Goal: Find specific page/section: Find specific page/section

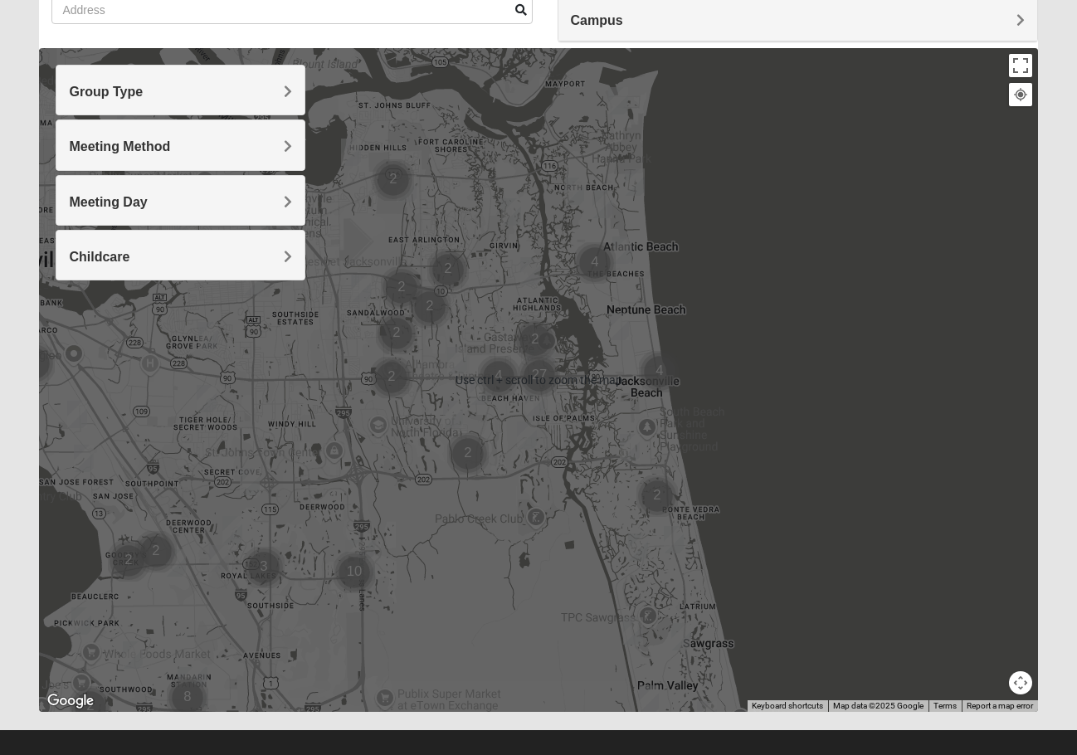
scroll to position [159, 0]
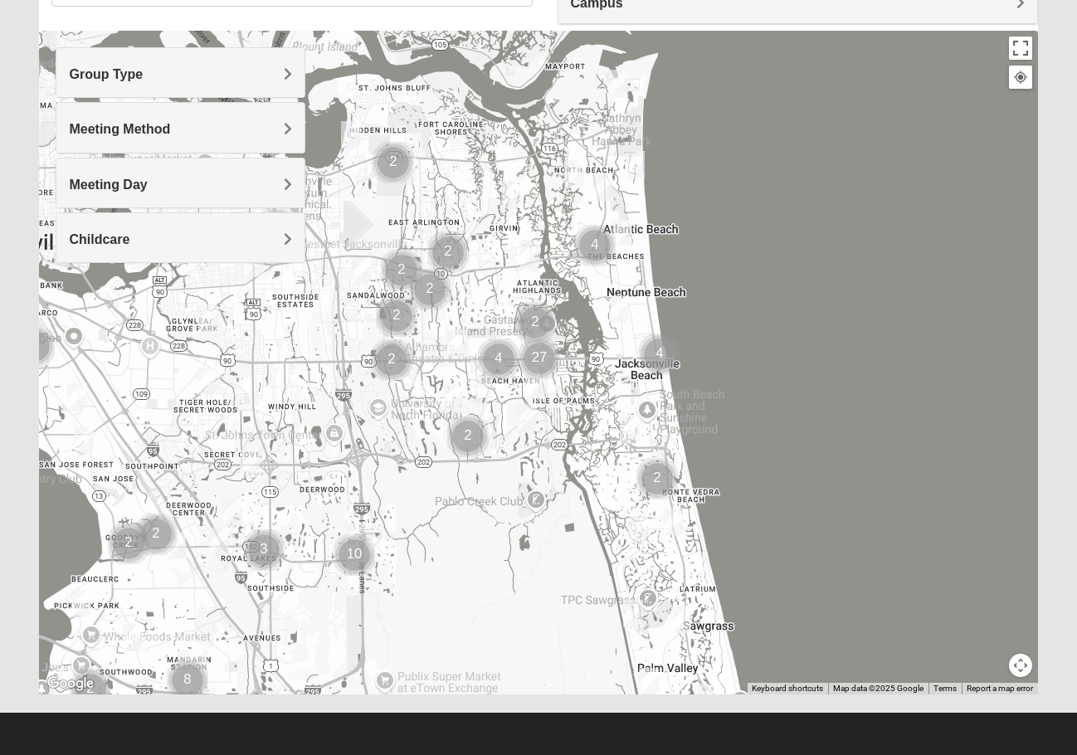
click at [241, 76] on h4 "Group Type" at bounding box center [180, 74] width 223 height 16
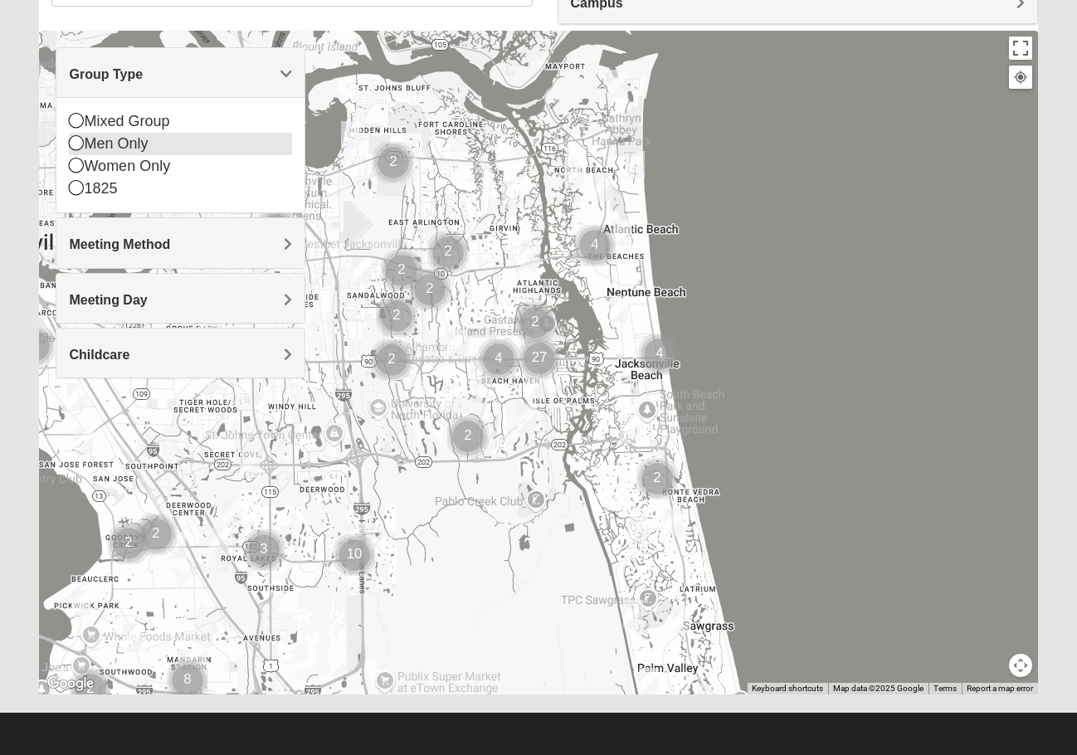
click at [73, 144] on icon at bounding box center [76, 142] width 15 height 15
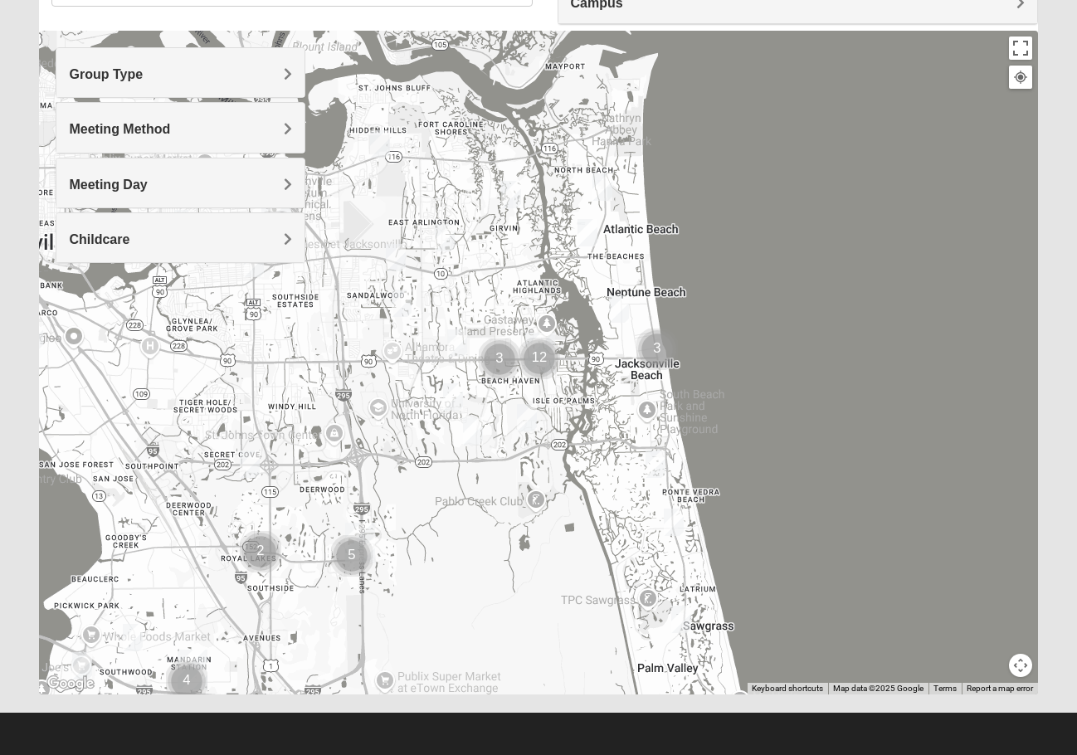
click at [217, 128] on h4 "Meeting Method" at bounding box center [180, 129] width 223 height 16
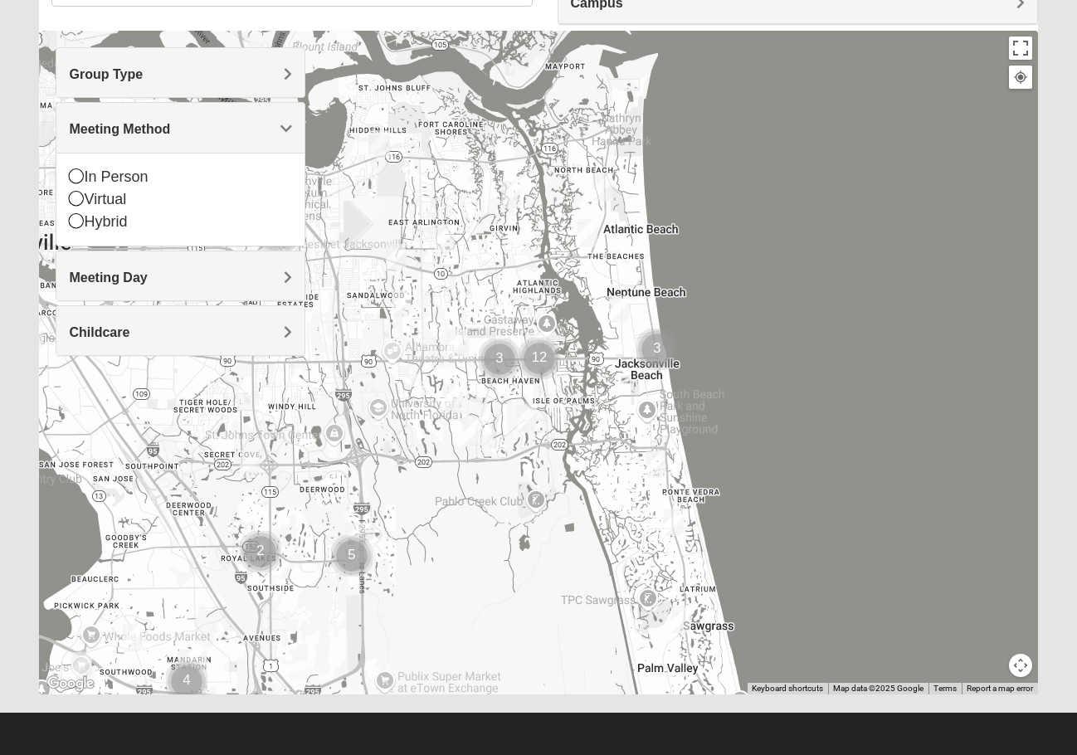
click at [217, 128] on h4 "Meeting Method" at bounding box center [180, 129] width 223 height 16
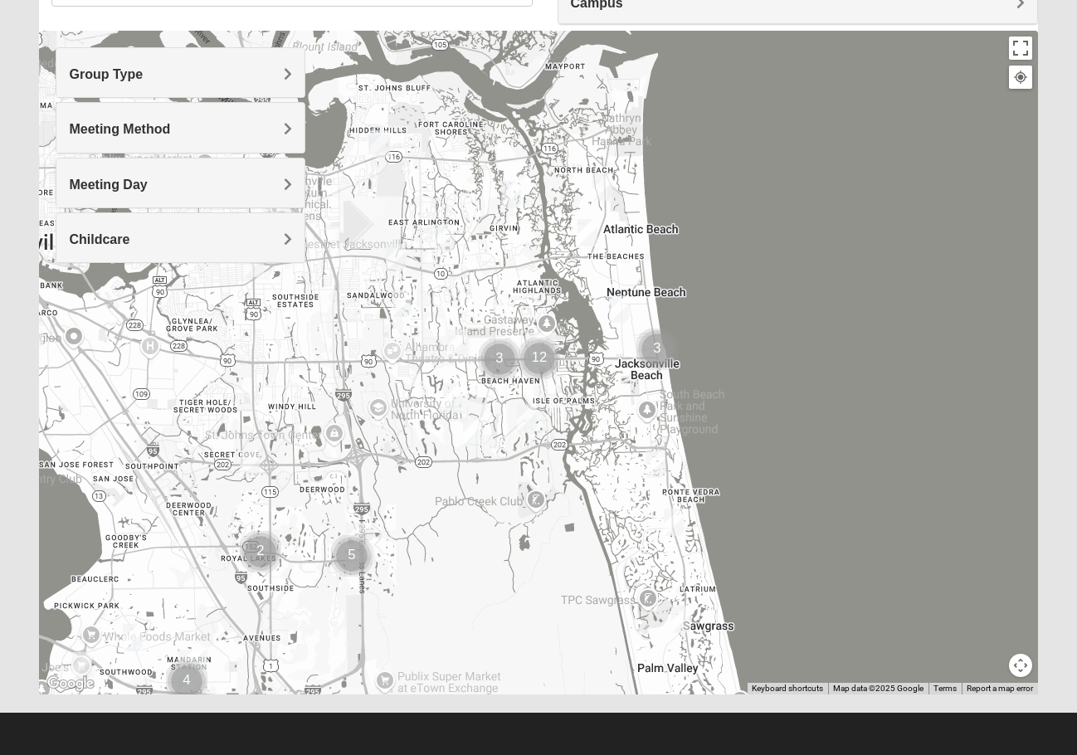
click at [657, 339] on img "Cluster of 3 groups" at bounding box center [658, 350] width 42 height 42
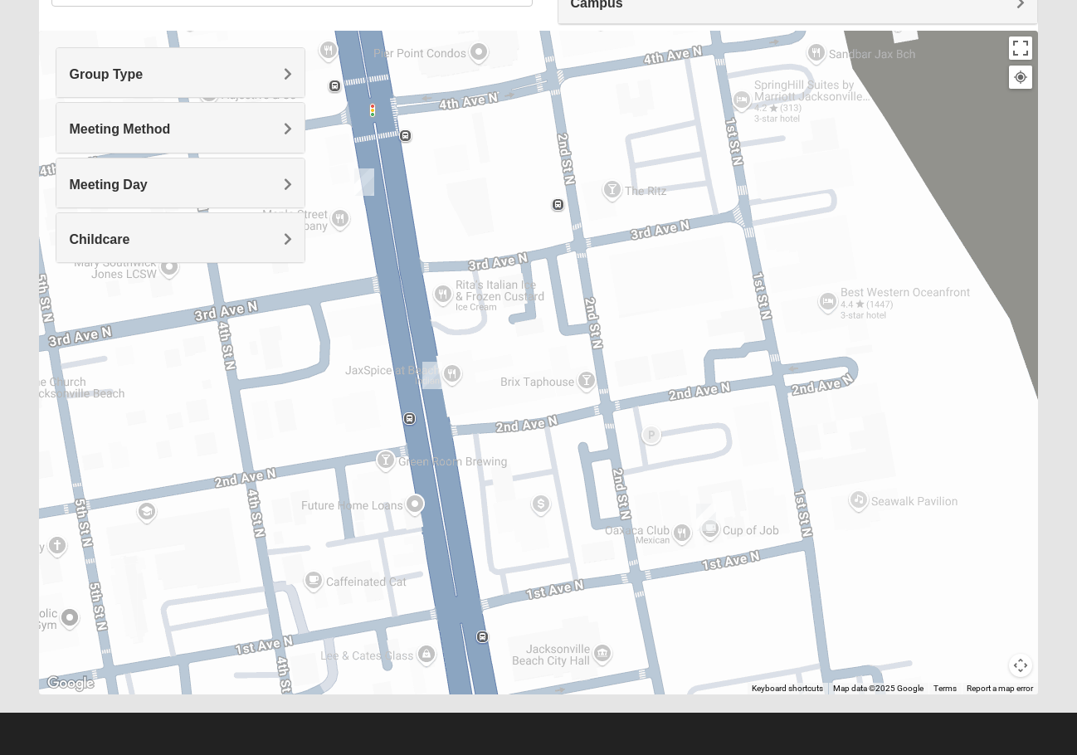
click at [160, 76] on h4 "Group Type" at bounding box center [180, 74] width 223 height 16
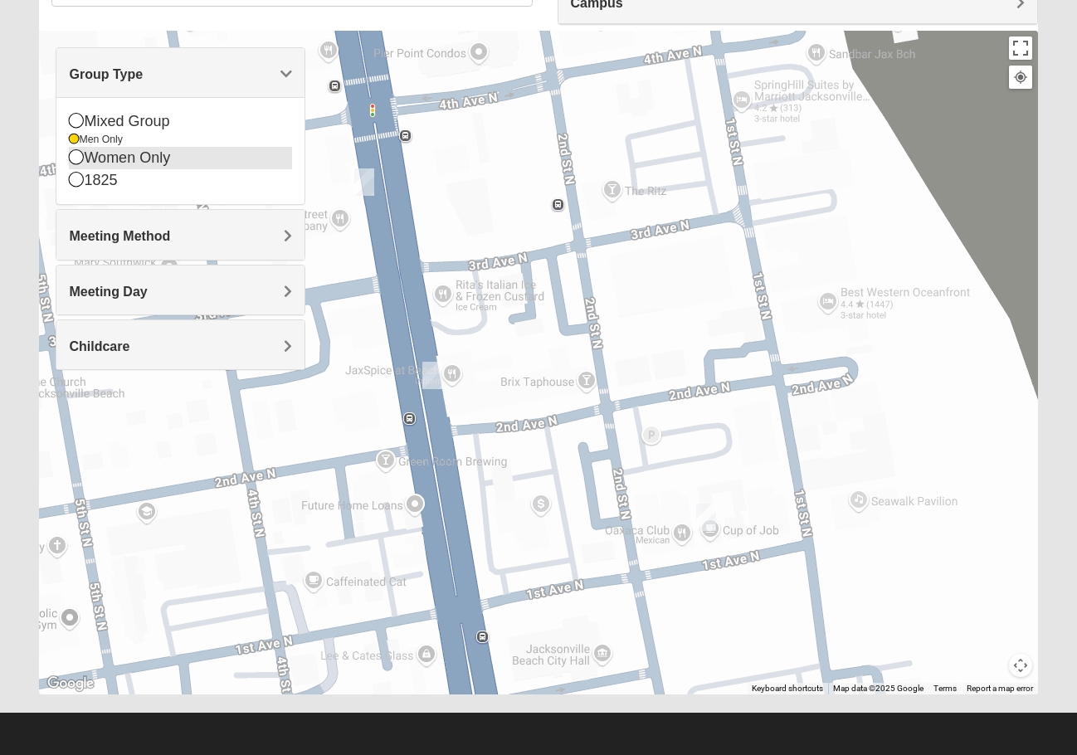
click at [78, 156] on icon at bounding box center [76, 156] width 15 height 15
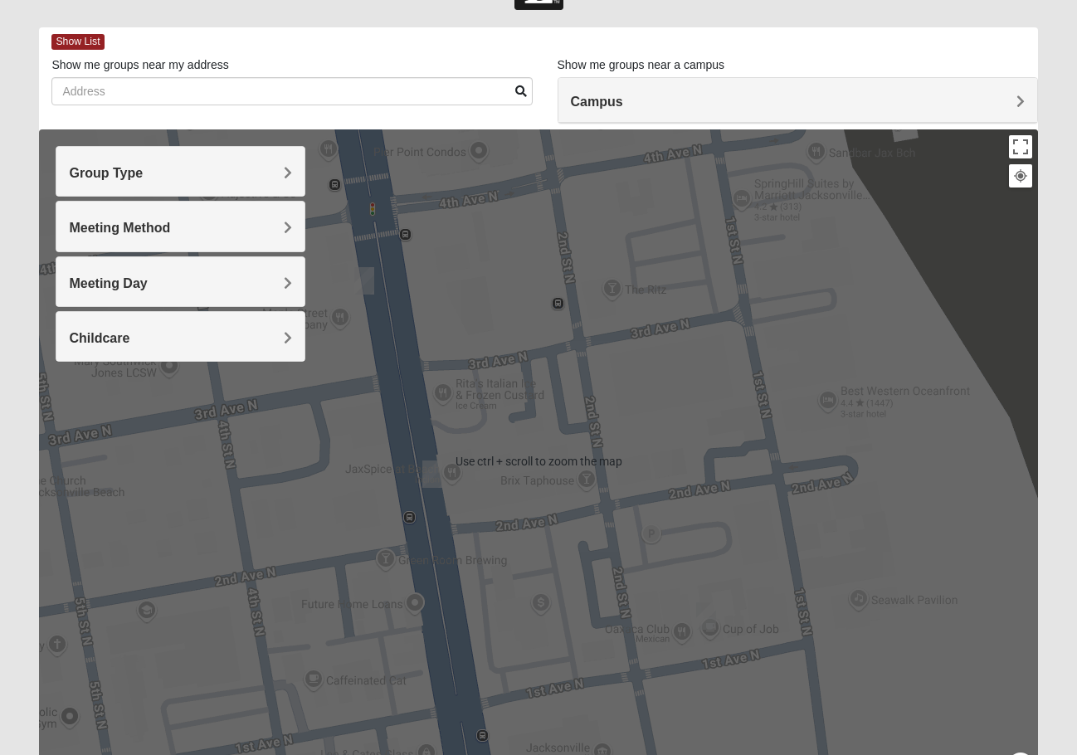
scroll to position [0, 0]
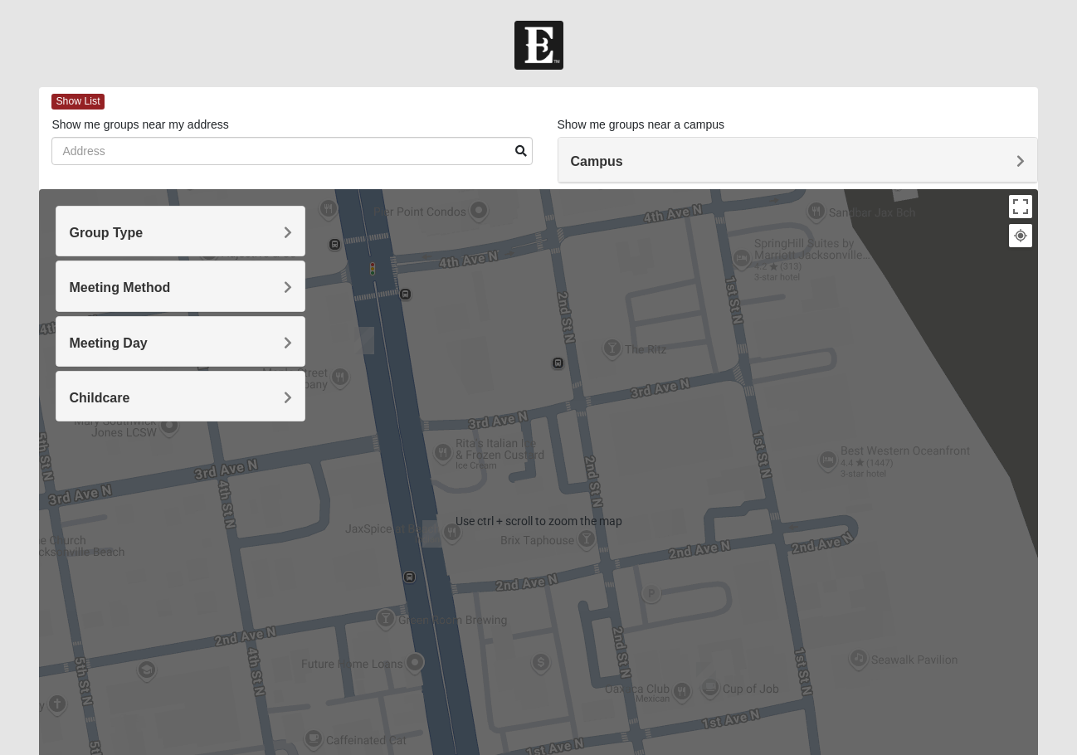
click at [720, 388] on div "To navigate, press the arrow keys." at bounding box center [538, 521] width 999 height 664
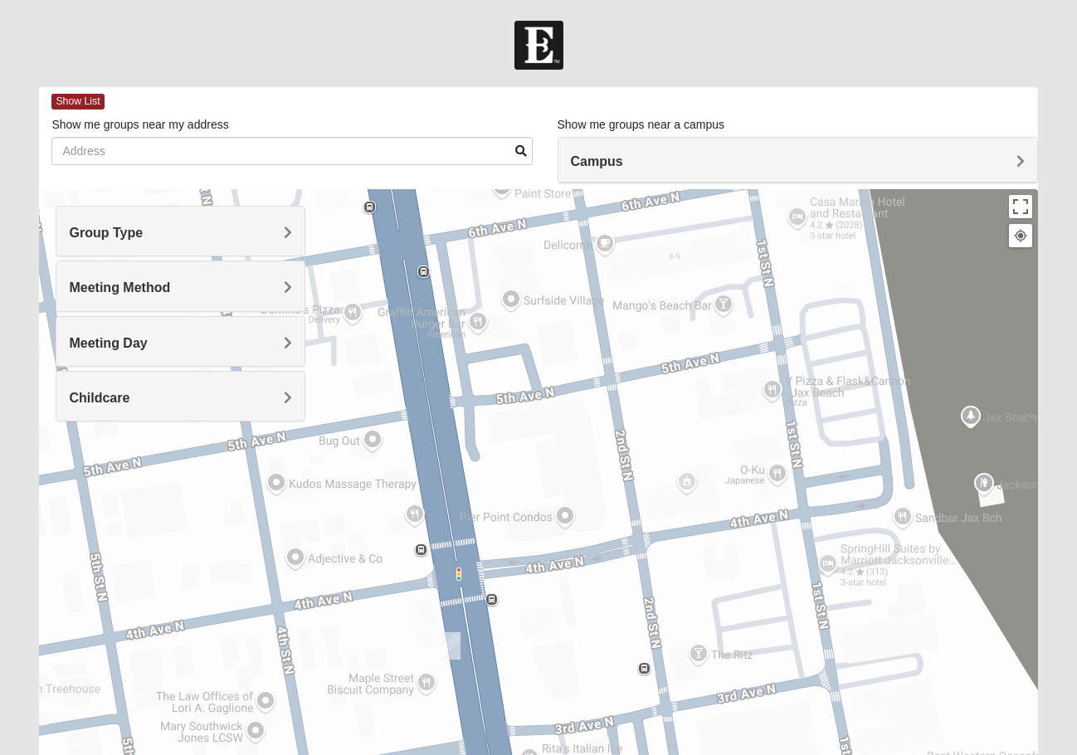
drag, startPoint x: 845, startPoint y: 443, endPoint x: 822, endPoint y: 598, distance: 157.0
click at [965, 755] on html "Log In Find A Group Error Show List Loading Groups" at bounding box center [538, 457] width 1077 height 914
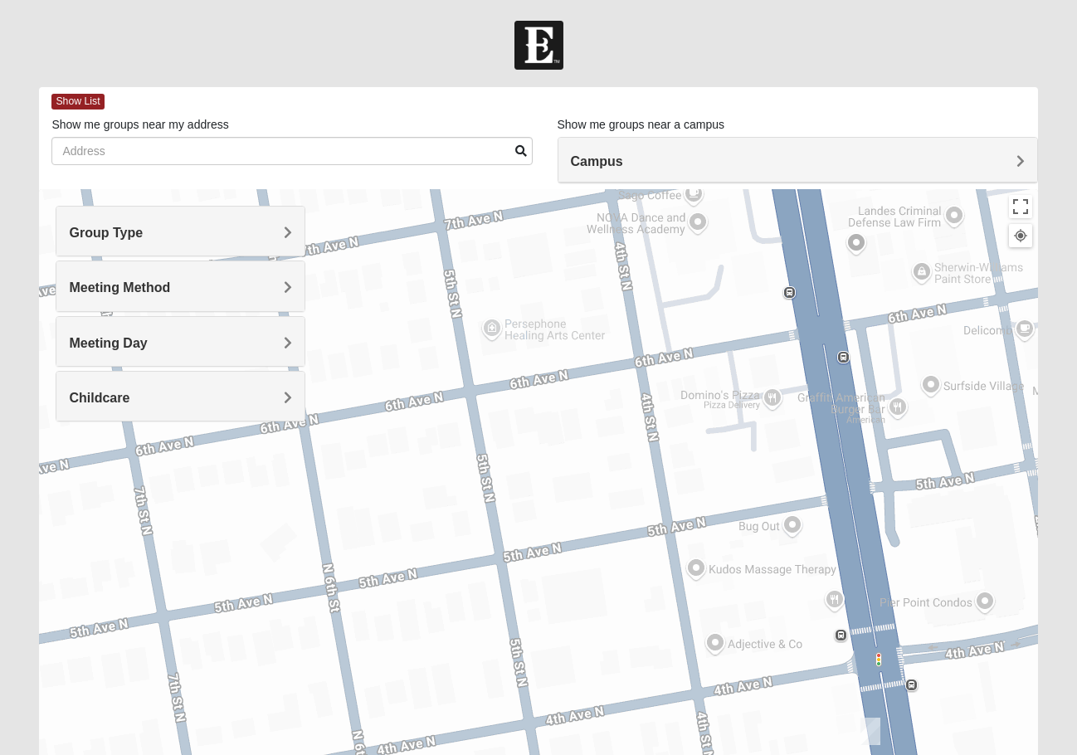
drag, startPoint x: 598, startPoint y: 369, endPoint x: 1027, endPoint y: 486, distance: 444.8
click at [1027, 486] on div "To navigate, press the arrow keys." at bounding box center [538, 521] width 999 height 664
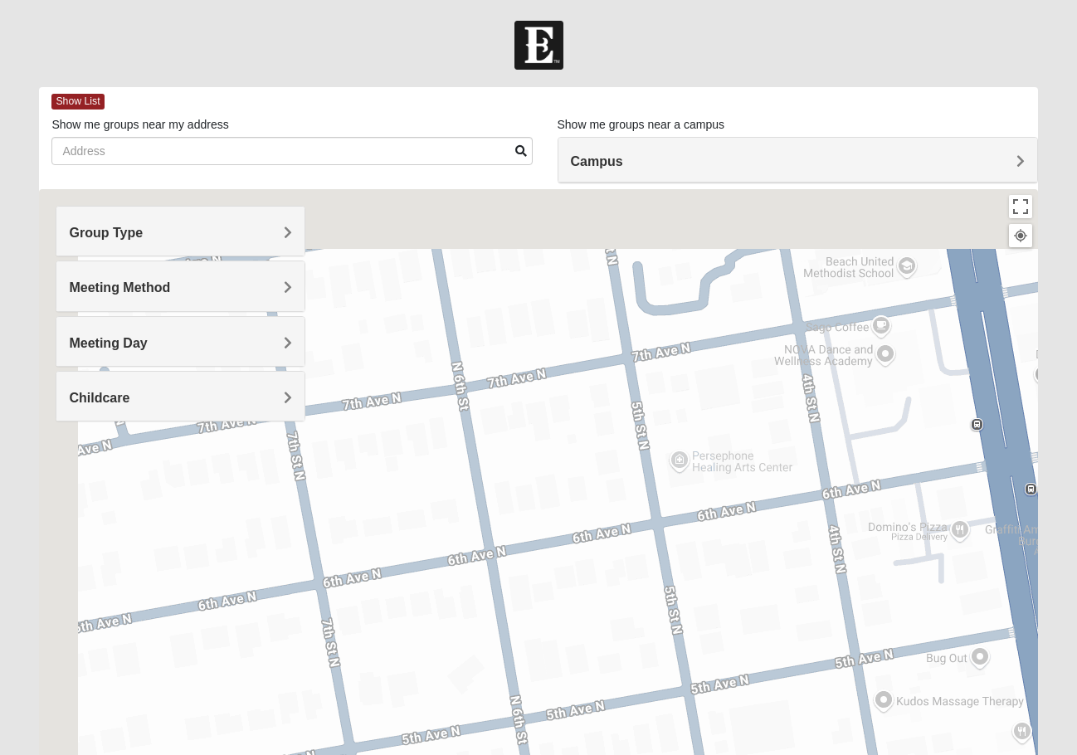
drag, startPoint x: 491, startPoint y: 369, endPoint x: 799, endPoint y: 592, distance: 379.2
click at [801, 599] on div "To navigate, press the arrow keys." at bounding box center [538, 521] width 999 height 664
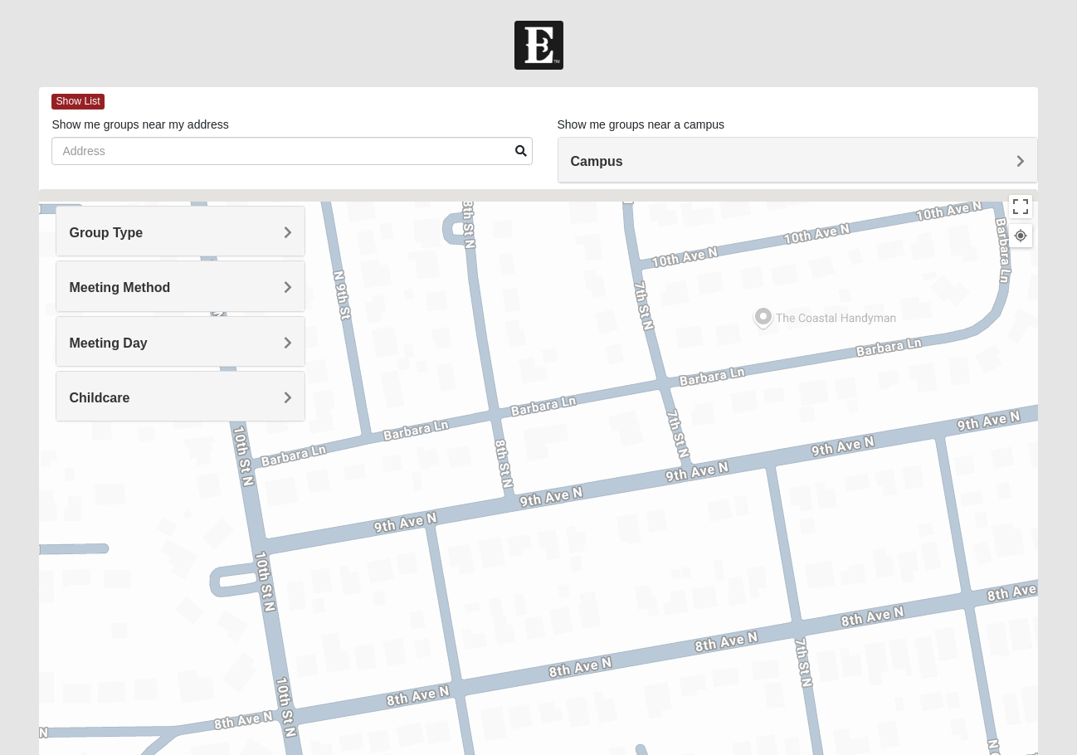
drag, startPoint x: 518, startPoint y: 404, endPoint x: 874, endPoint y: 635, distance: 424.3
click at [886, 644] on div "To navigate, press the arrow keys." at bounding box center [538, 521] width 999 height 664
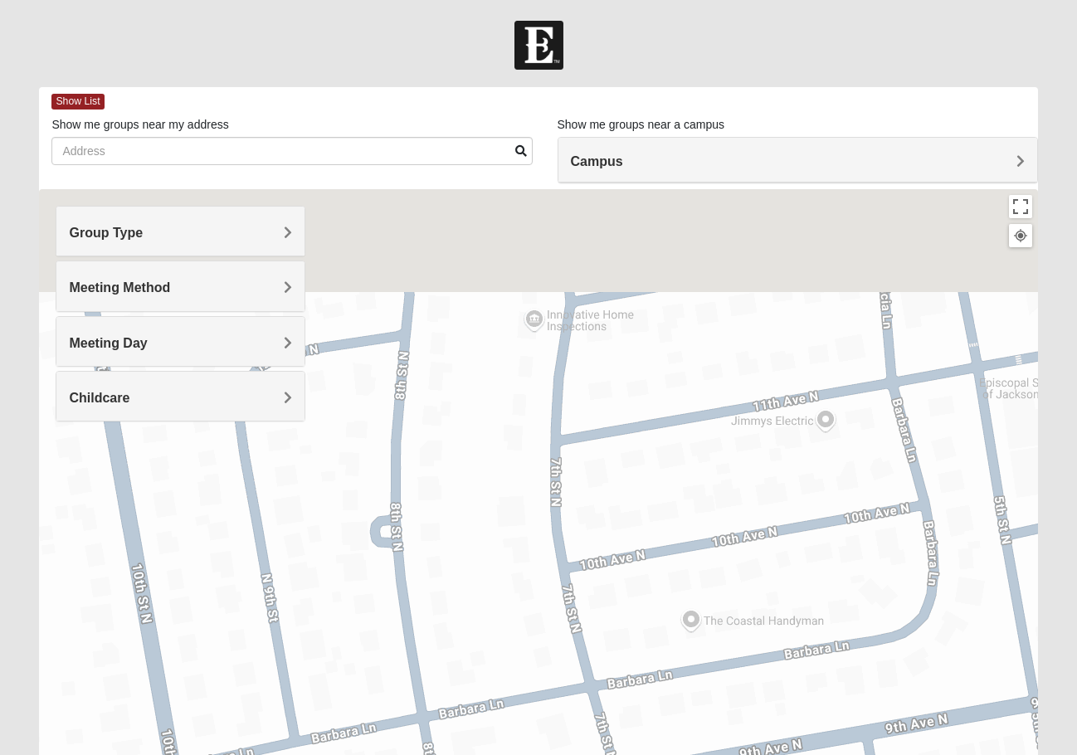
drag, startPoint x: 701, startPoint y: 370, endPoint x: 583, endPoint y: 675, distance: 326.9
click at [583, 675] on div "To navigate, press the arrow keys." at bounding box center [538, 521] width 999 height 664
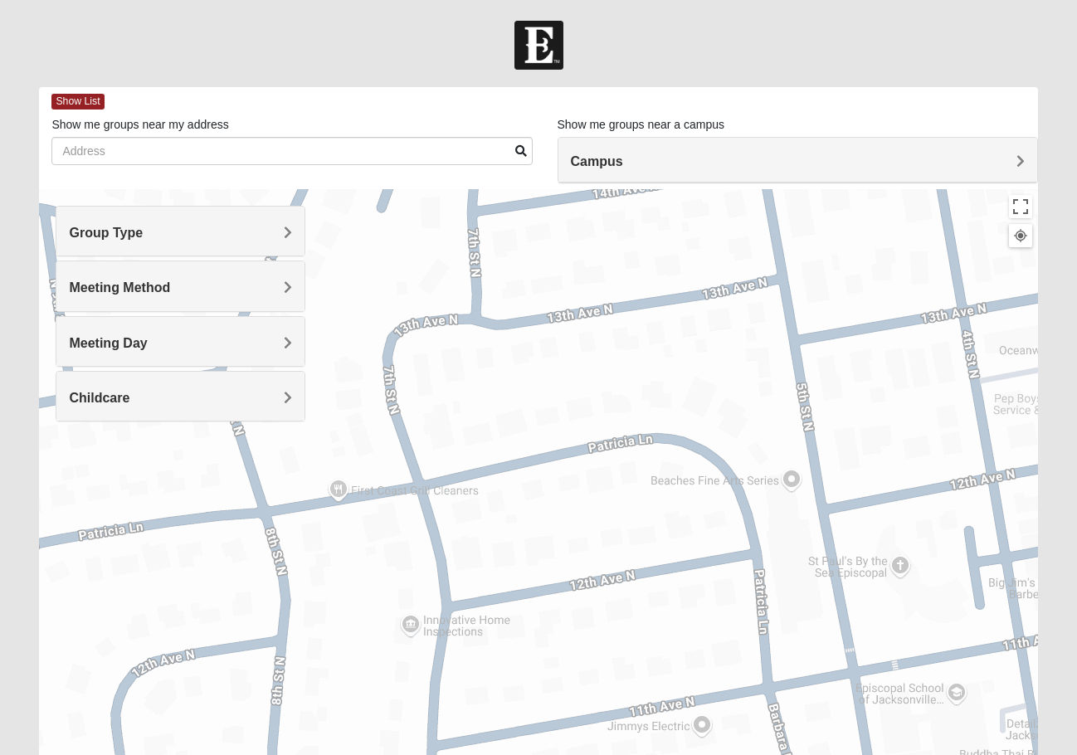
drag, startPoint x: 691, startPoint y: 354, endPoint x: 624, endPoint y: 589, distance: 245.1
click at [600, 626] on div "To navigate, press the arrow keys." at bounding box center [538, 521] width 999 height 664
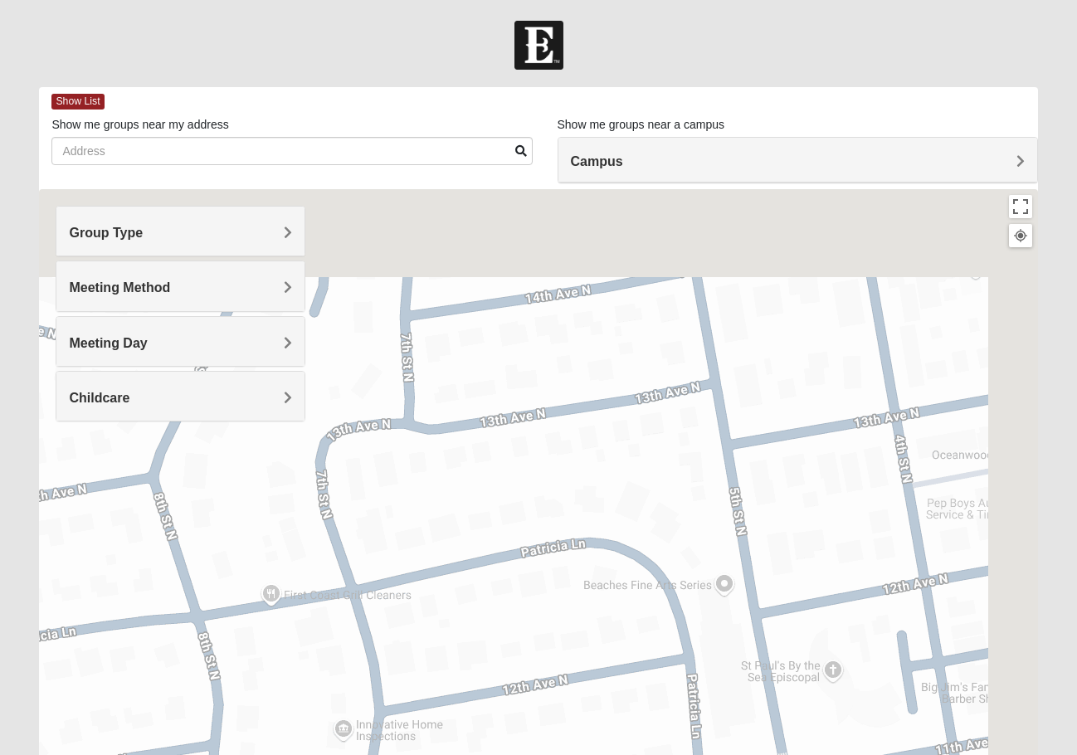
drag, startPoint x: 799, startPoint y: 346, endPoint x: 576, endPoint y: 633, distance: 362.6
click at [573, 638] on div "To navigate, press the arrow keys." at bounding box center [538, 521] width 999 height 664
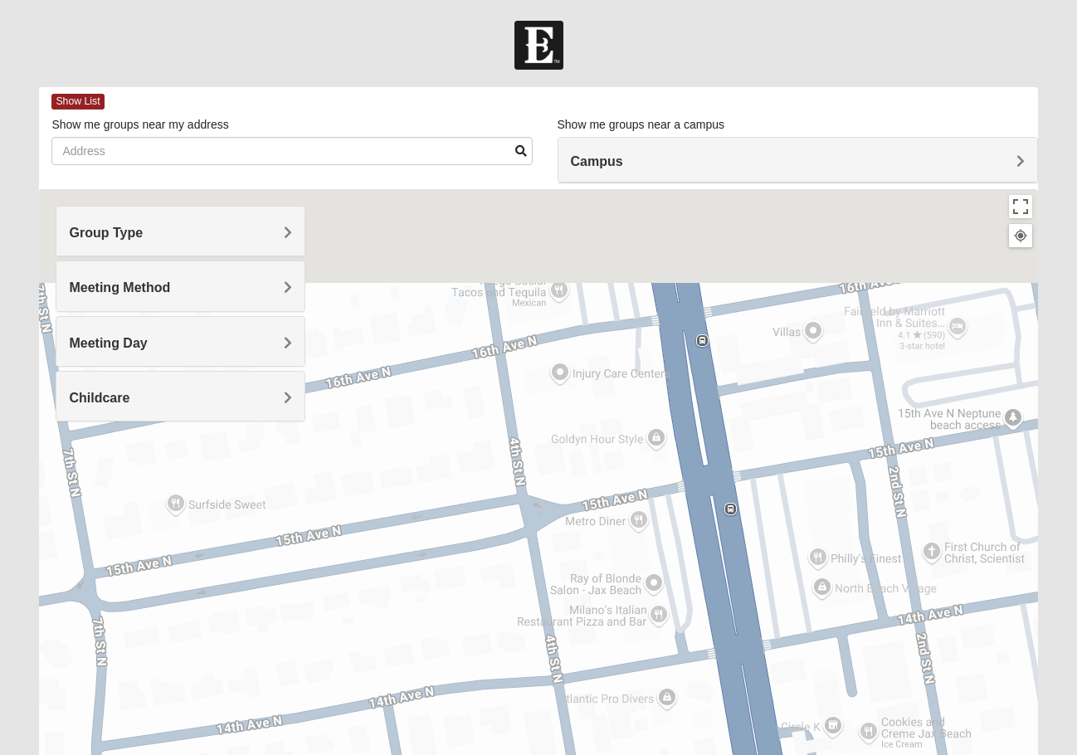
drag, startPoint x: 791, startPoint y: 392, endPoint x: 679, endPoint y: 633, distance: 265.5
click at [676, 636] on div "To navigate, press the arrow keys." at bounding box center [538, 521] width 999 height 664
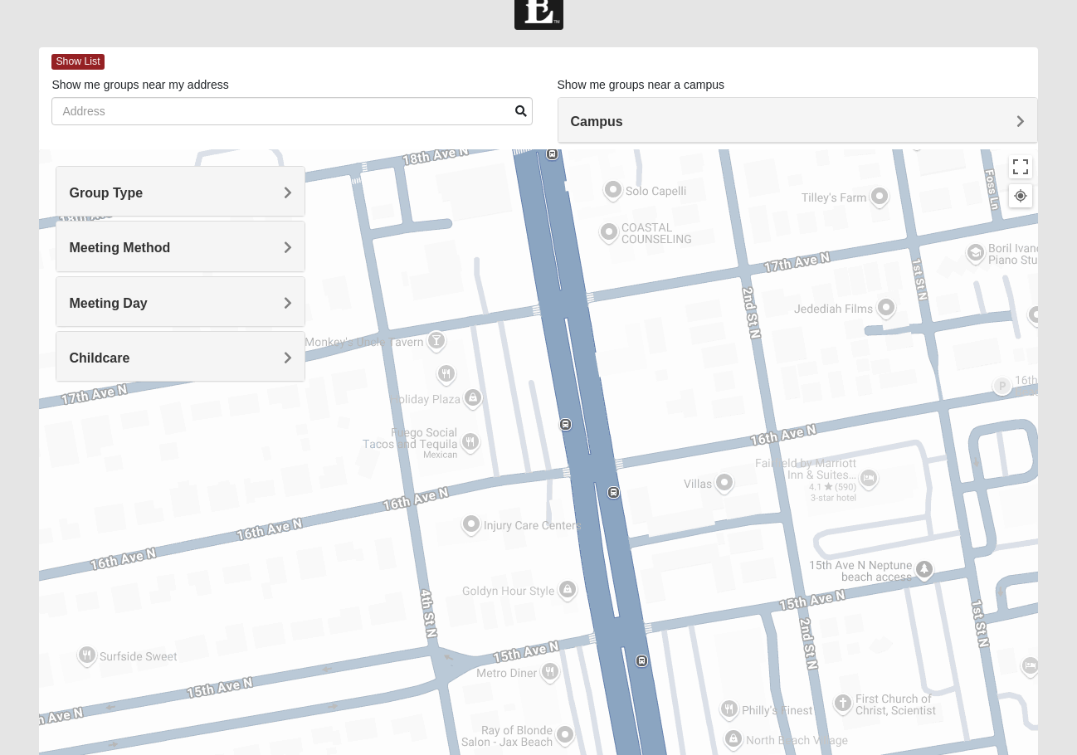
scroll to position [43, 0]
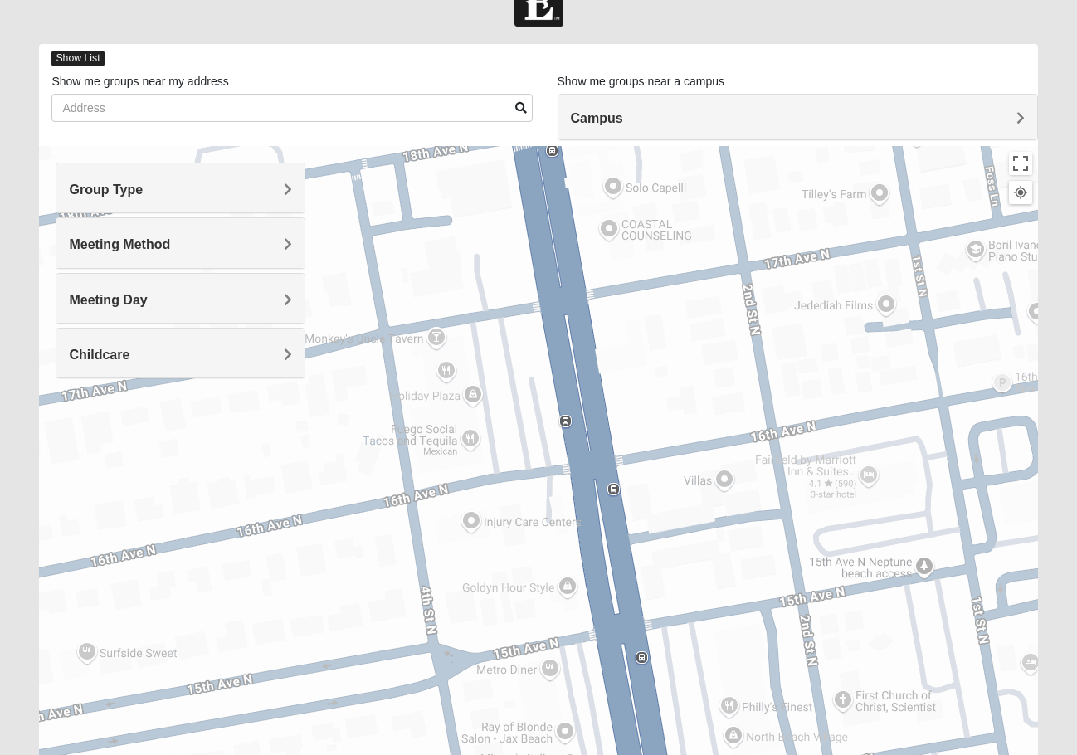
click at [71, 51] on span "Show List" at bounding box center [77, 59] width 52 height 16
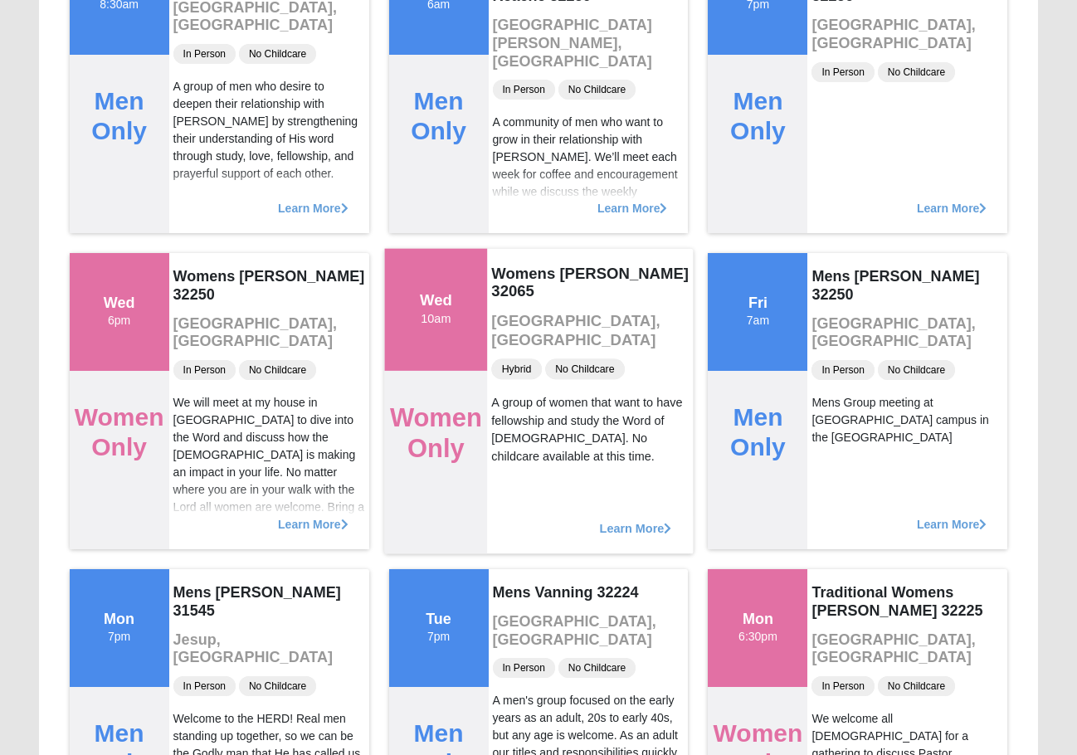
scroll to position [3529, 0]
